Goal: Transaction & Acquisition: Purchase product/service

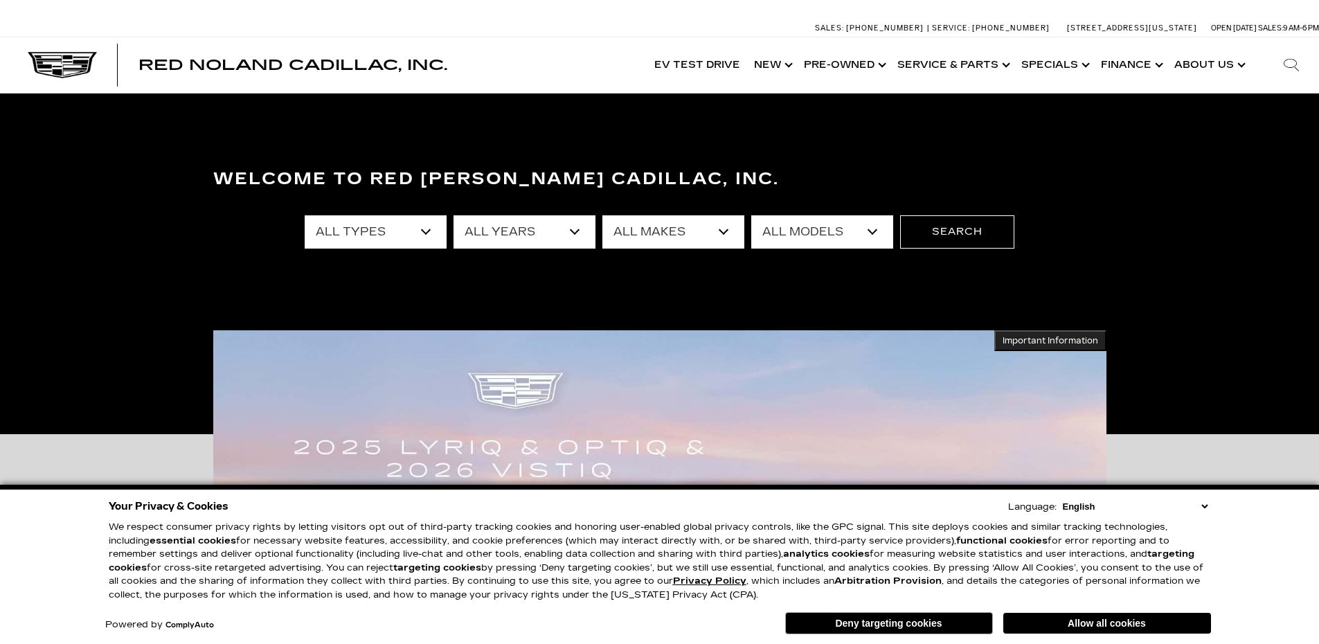
select select "Cadillac"
click at [602, 215] on select "All Makes Audi BMW Buick Cadillac Chevrolet Ford Honda Jeep Land Rover Lexus Me…" at bounding box center [673, 231] width 142 height 33
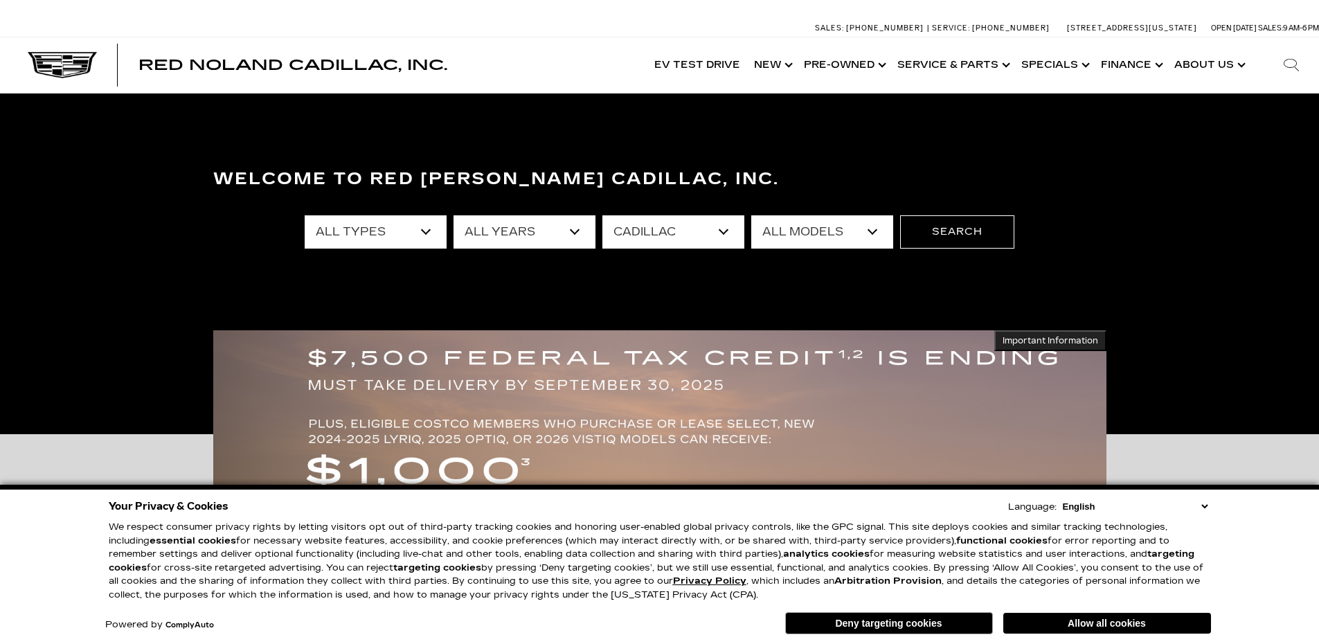
click at [879, 235] on select "All Models CT4 CT5 CT5-V DTS Escalade Escalade ESV ESCALADE IQ ESCALADE IQL LYR…" at bounding box center [822, 231] width 142 height 33
select select "XT4"
click at [751, 215] on select "All Models CT4 CT5 CT5-V DTS Escalade Escalade ESV ESCALADE IQ ESCALADE IQL LYR…" at bounding box center [822, 231] width 142 height 33
click at [1044, 620] on button "Allow all cookies" at bounding box center [1107, 623] width 208 height 21
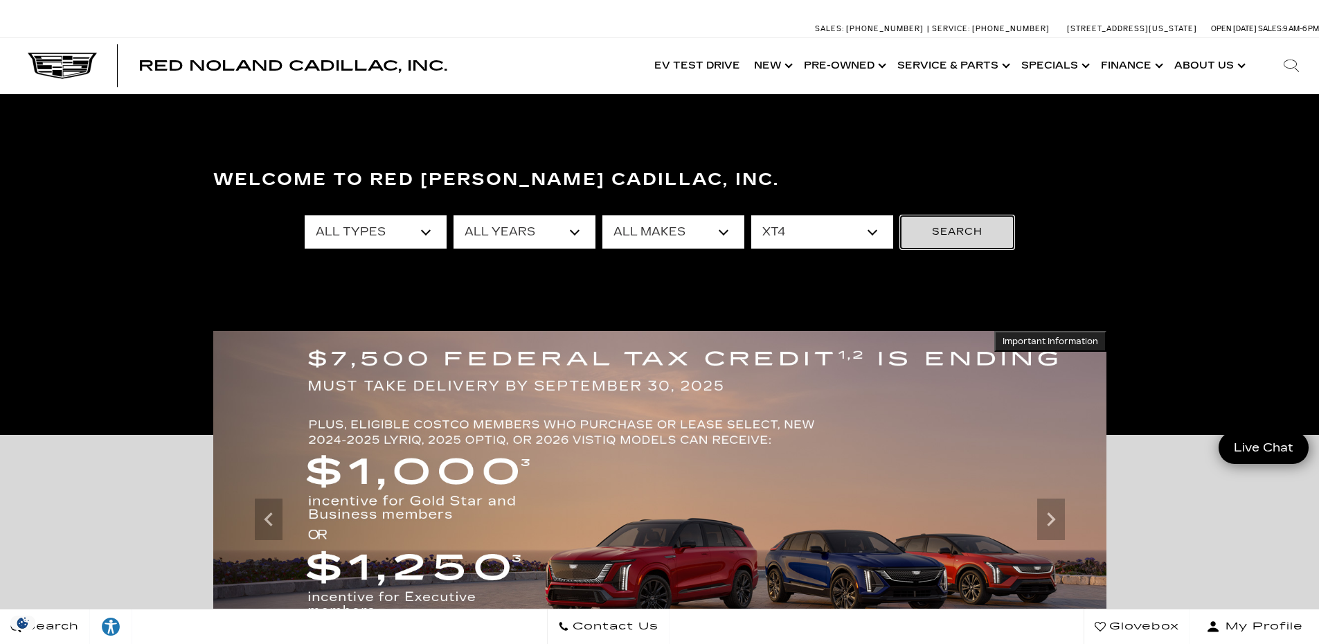
click at [984, 237] on button "Search" at bounding box center [957, 231] width 114 height 33
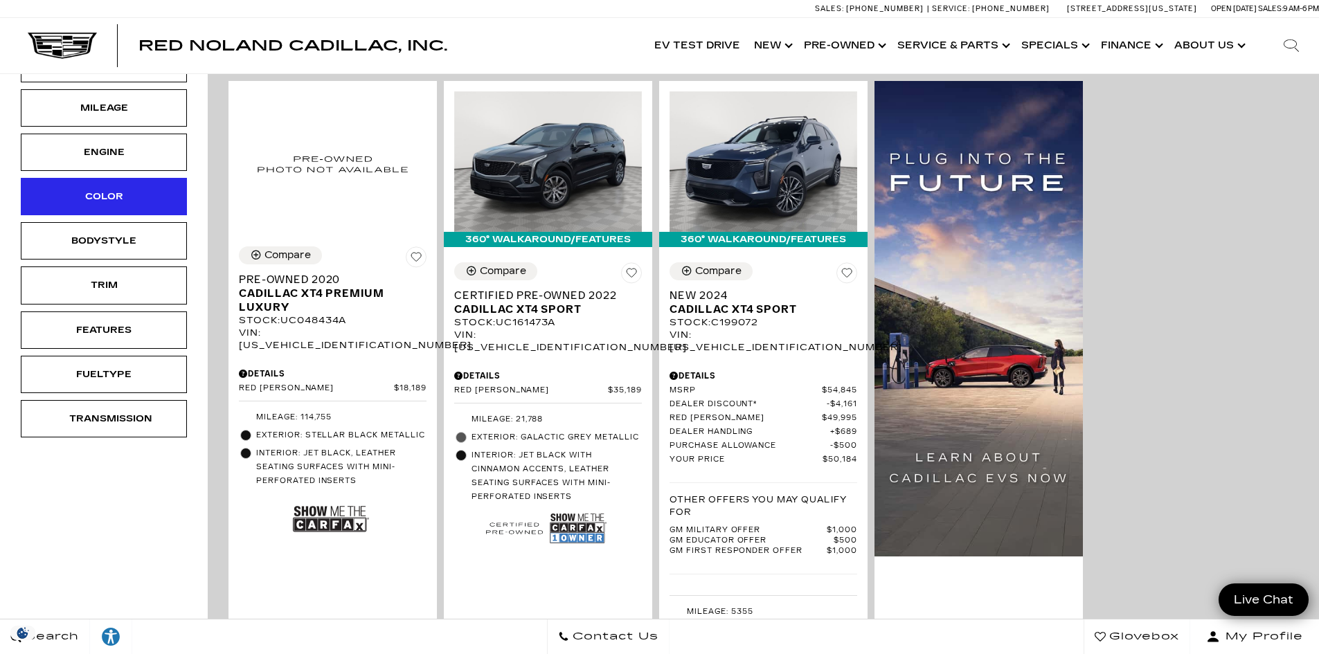
click at [100, 200] on div "Color" at bounding box center [103, 196] width 69 height 15
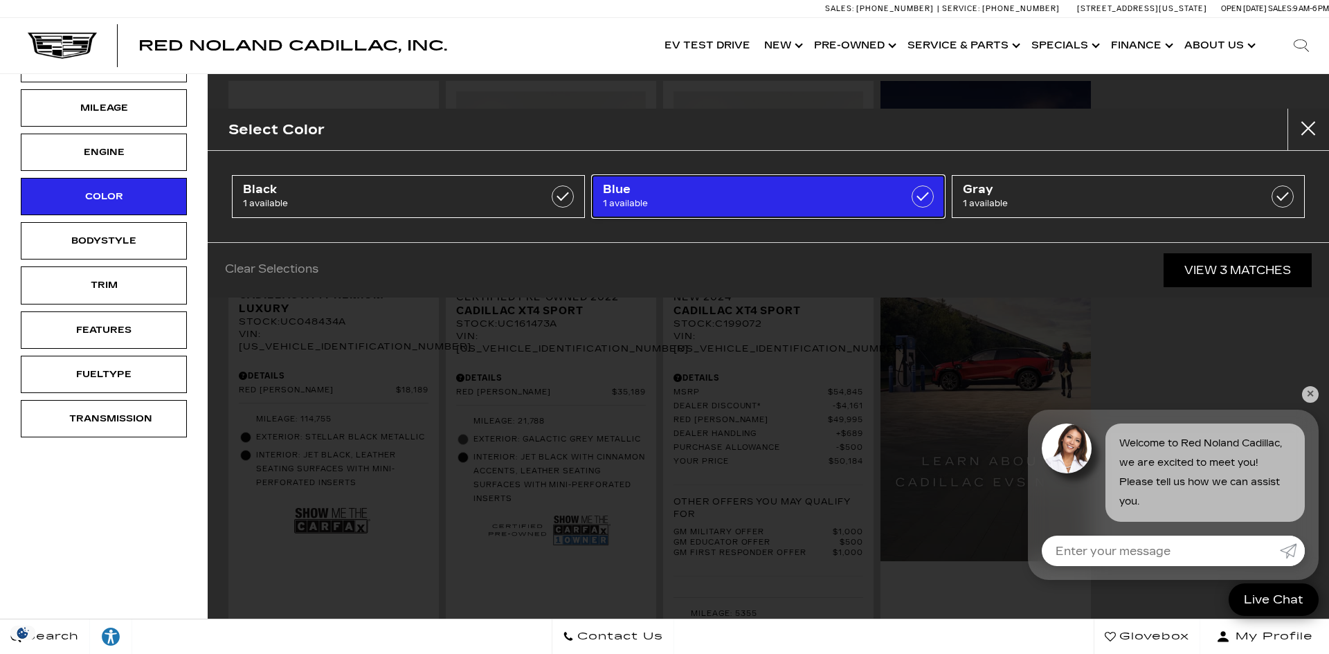
click at [606, 196] on span "Blue" at bounding box center [743, 190] width 281 height 14
type input "$54,845"
checkbox input "true"
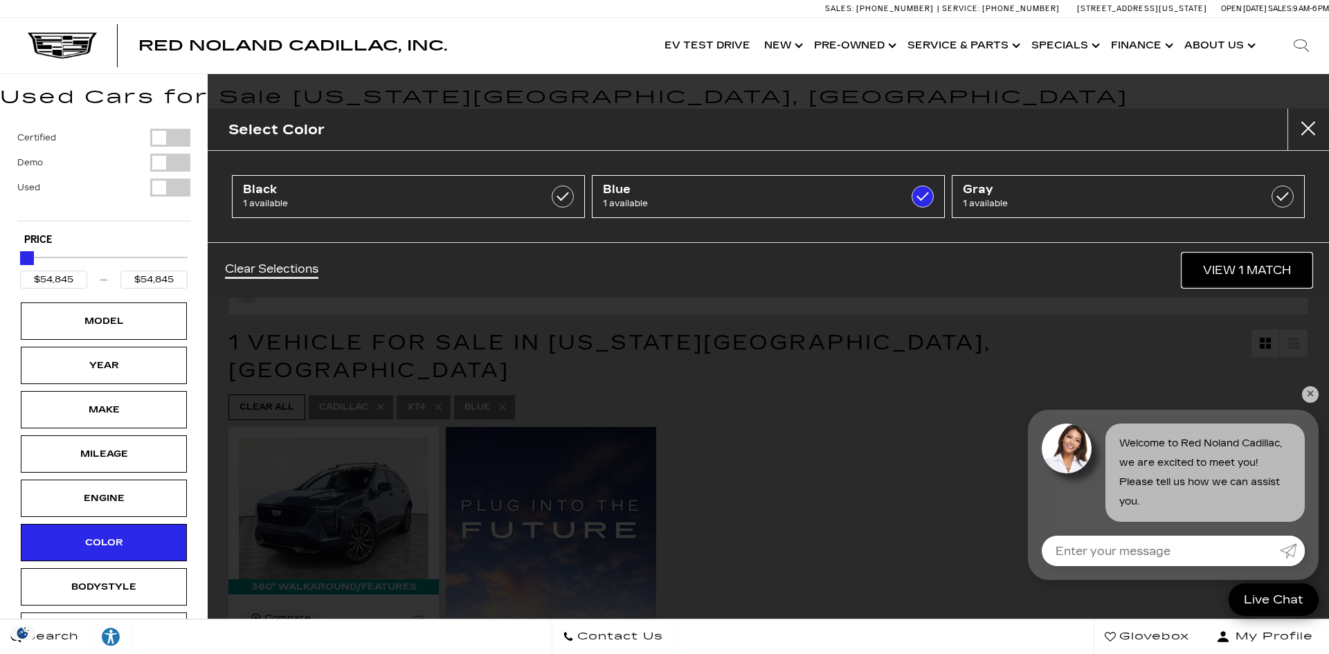
click at [1240, 264] on link "View 1 Match" at bounding box center [1246, 270] width 129 height 34
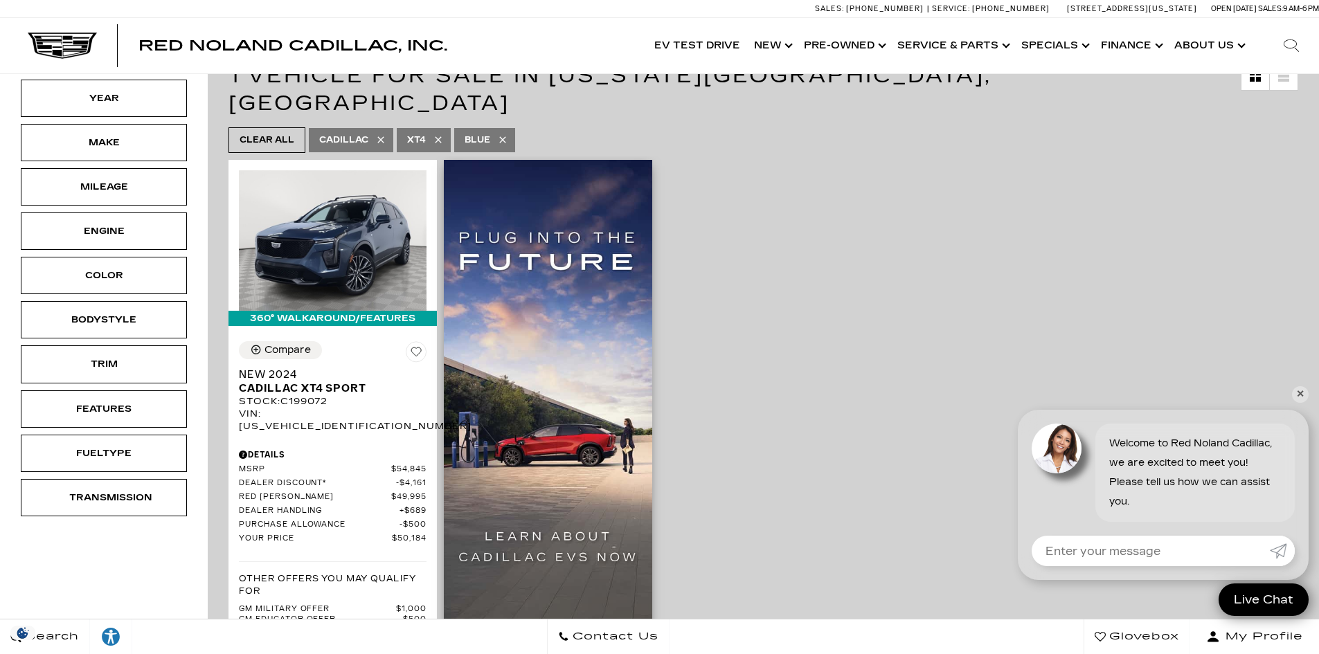
scroll to position [277, 0]
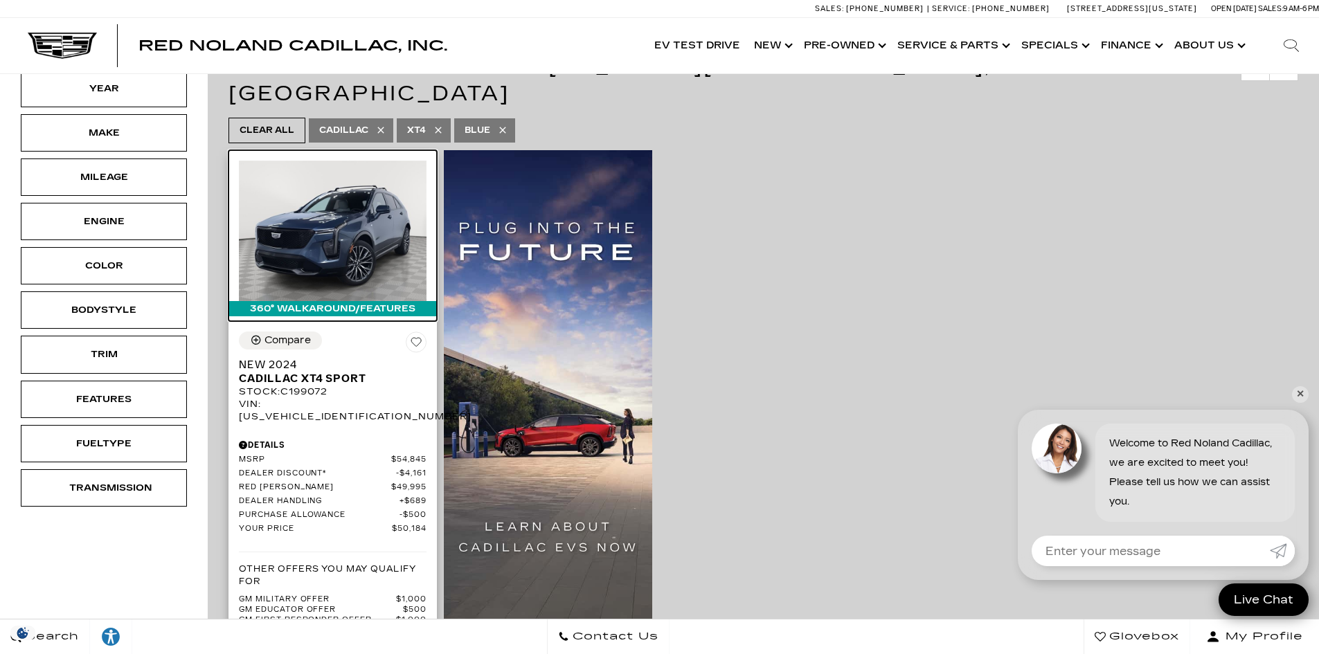
click at [316, 219] on img at bounding box center [333, 231] width 188 height 141
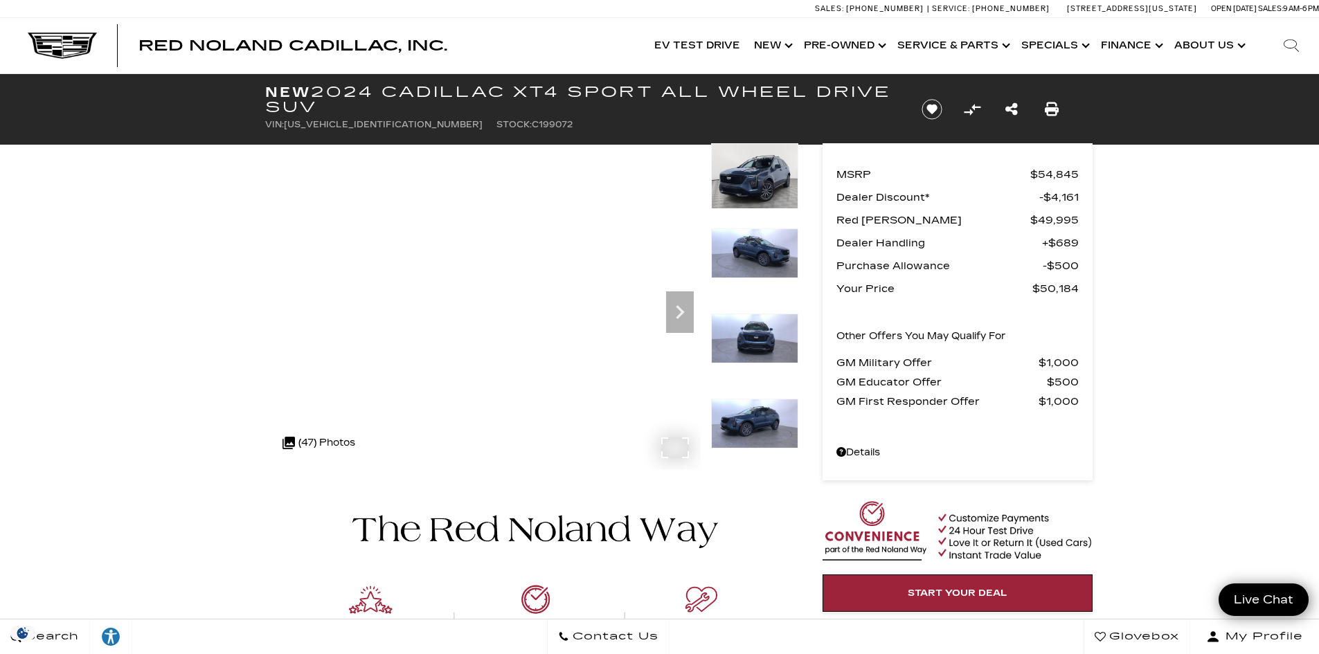
click at [357, 432] on div ".cls-1, .cls-3 { fill: #c50033; } .cls-1 { clip-rule: evenodd; } .cls-2 { clip-…" at bounding box center [319, 442] width 87 height 33
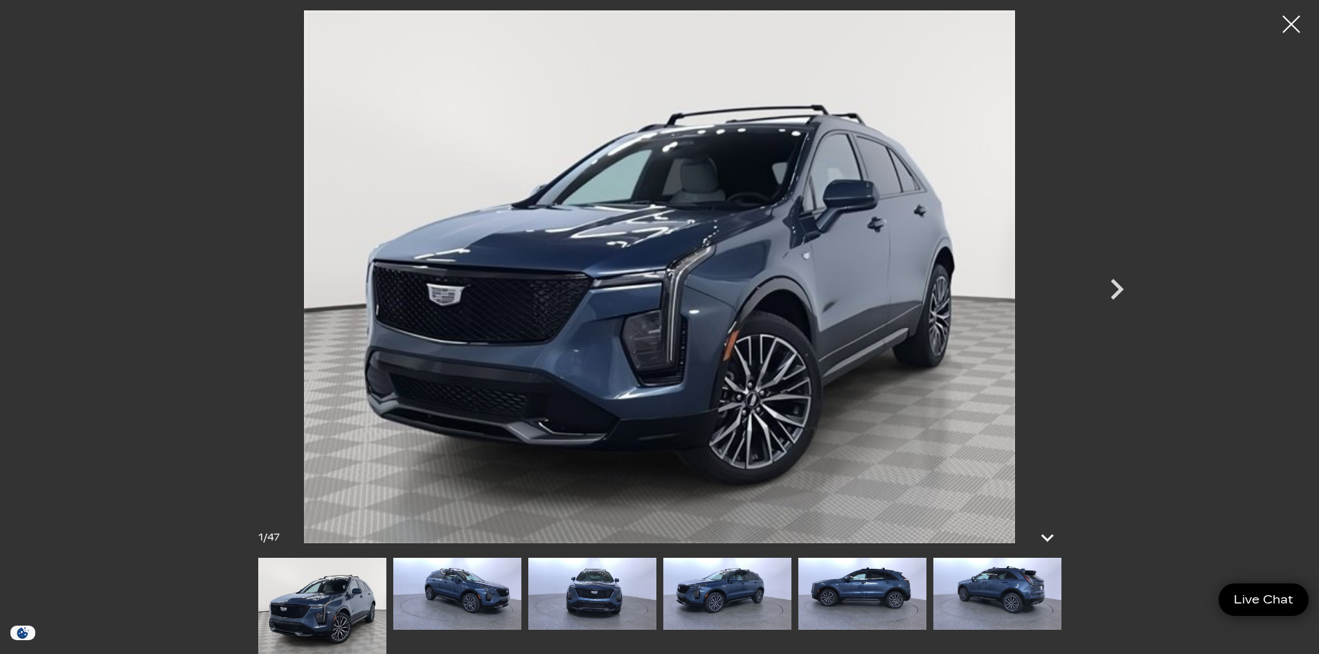
click at [982, 585] on img at bounding box center [997, 594] width 128 height 72
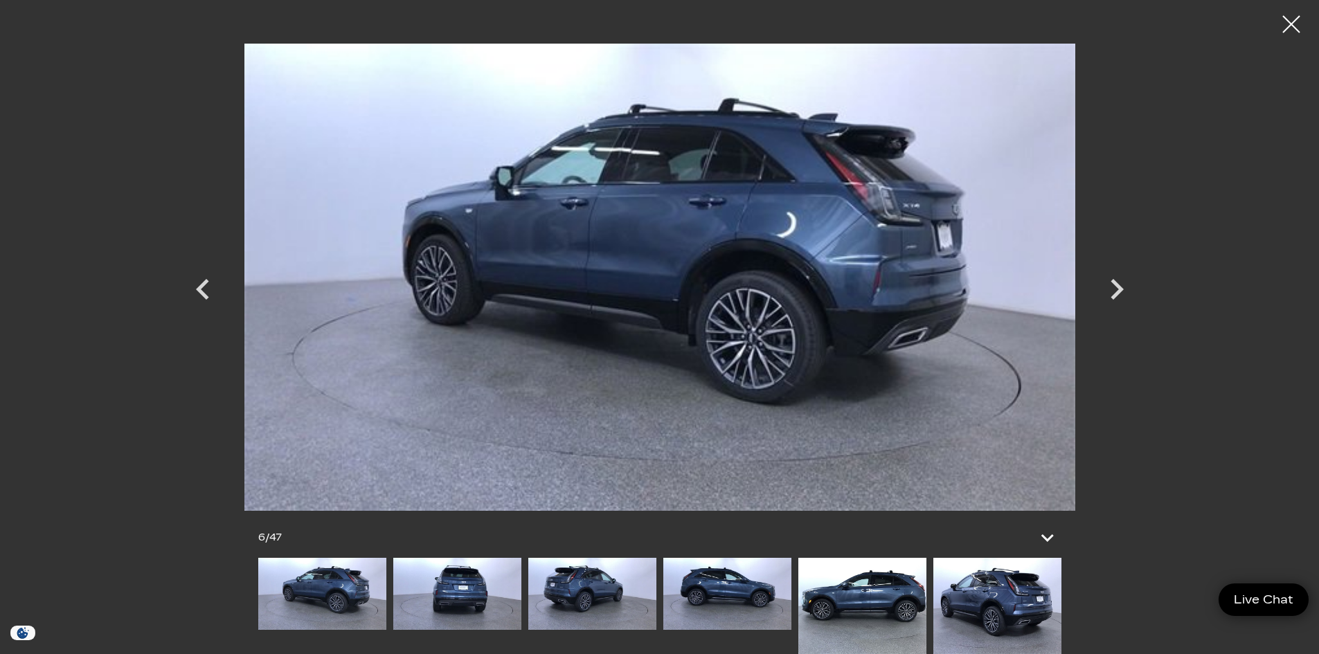
click at [984, 597] on img at bounding box center [997, 606] width 128 height 96
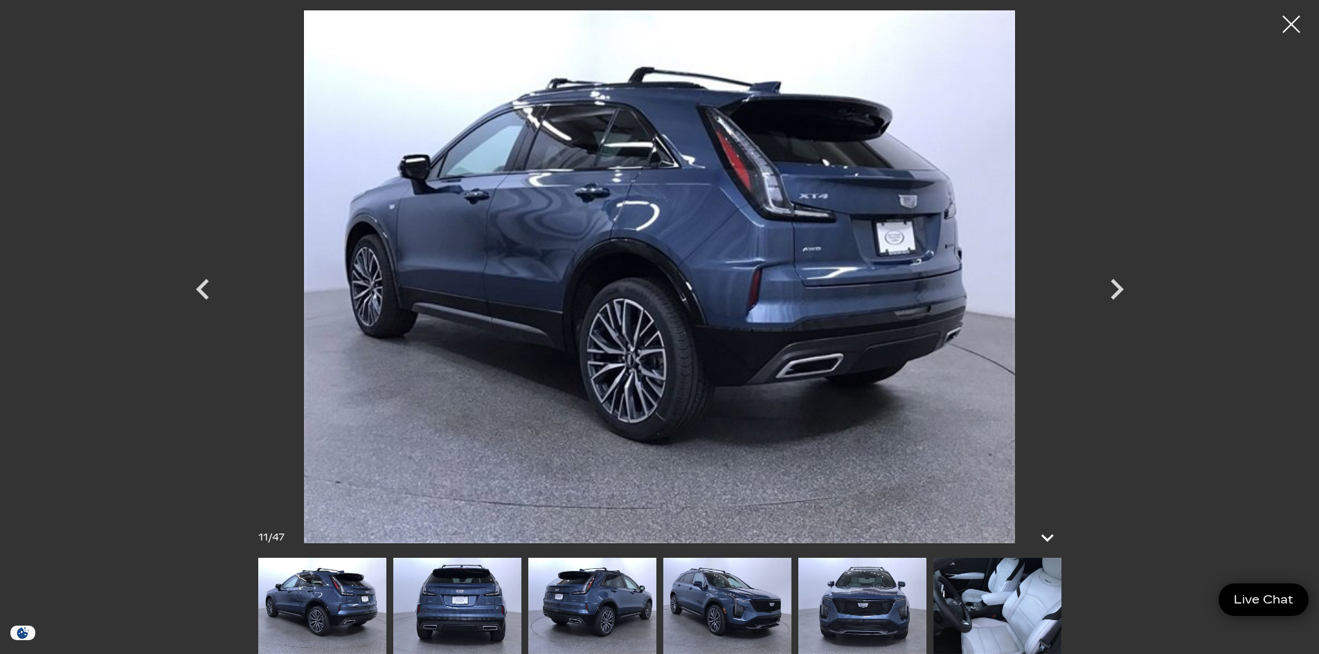
click at [986, 592] on img at bounding box center [997, 606] width 128 height 96
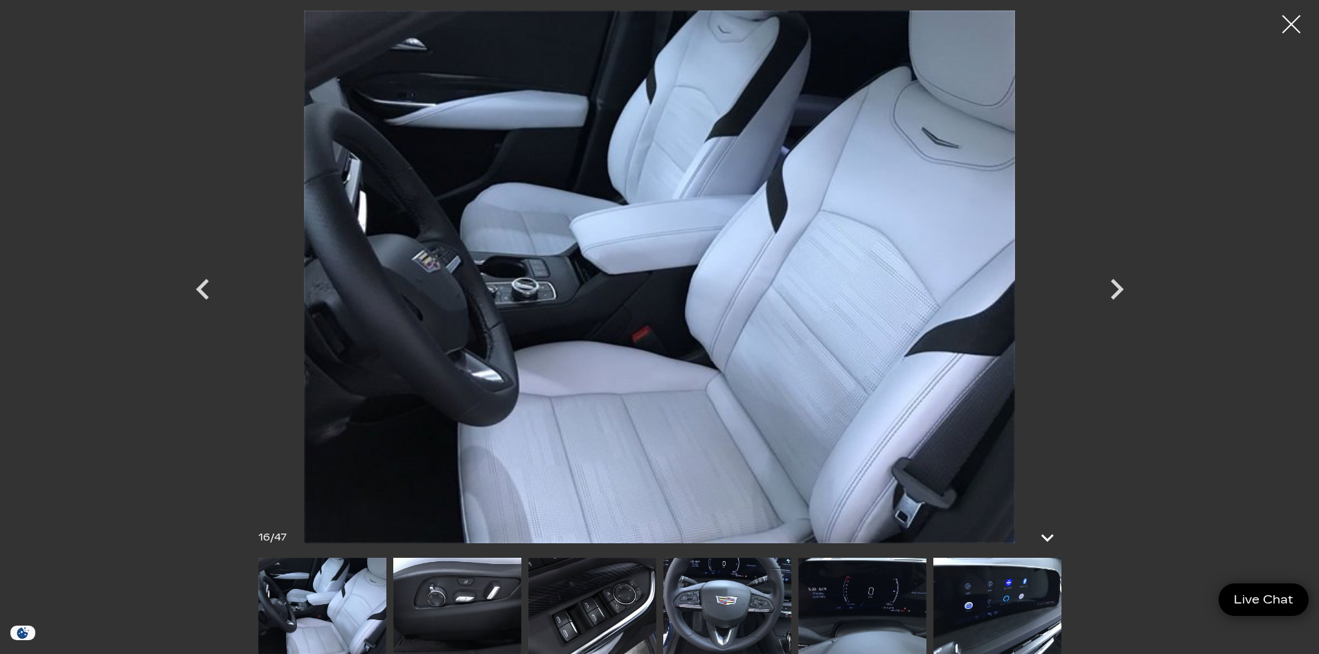
click at [1290, 23] on div at bounding box center [1291, 24] width 37 height 37
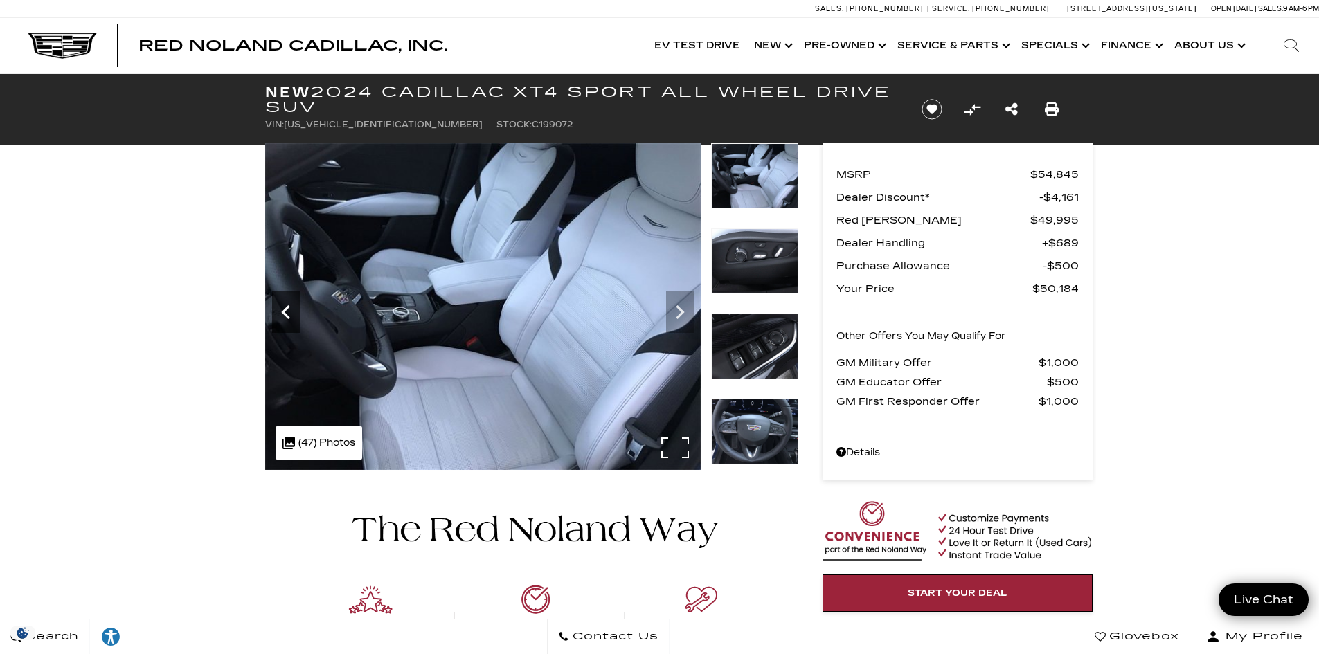
click at [283, 311] on icon "Previous" at bounding box center [285, 312] width 8 height 14
